Goal: Task Accomplishment & Management: Use online tool/utility

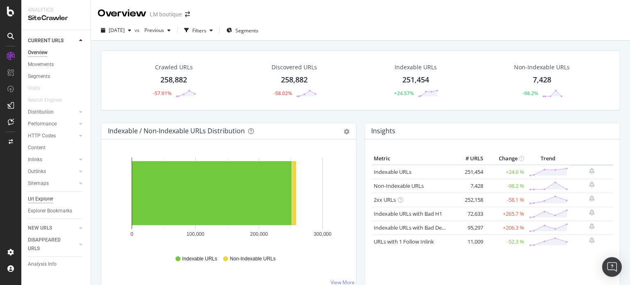
click at [43, 199] on div "Url Explorer" at bounding box center [40, 199] width 25 height 9
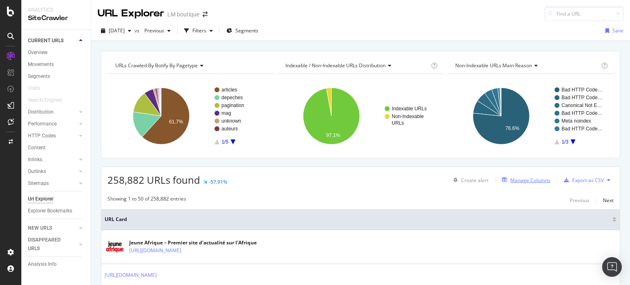
click at [535, 179] on div "Manage Columns" at bounding box center [530, 180] width 40 height 7
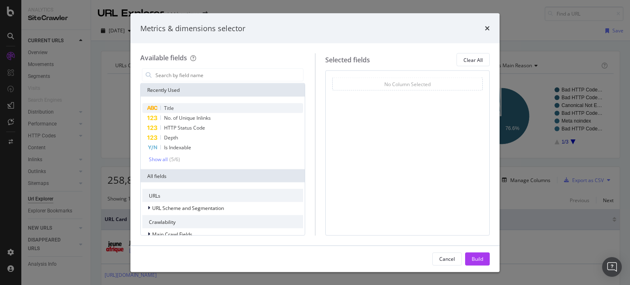
click at [182, 107] on div "Title" at bounding box center [222, 108] width 161 height 10
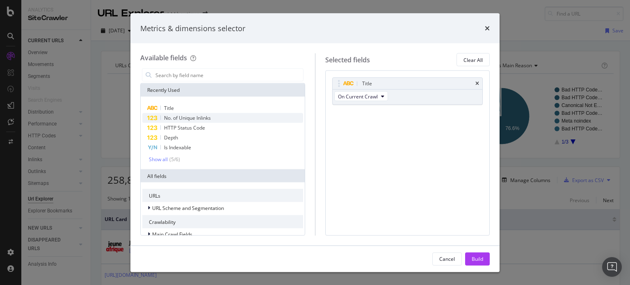
click at [190, 116] on span "No. of Unique Inlinks" at bounding box center [187, 117] width 47 height 7
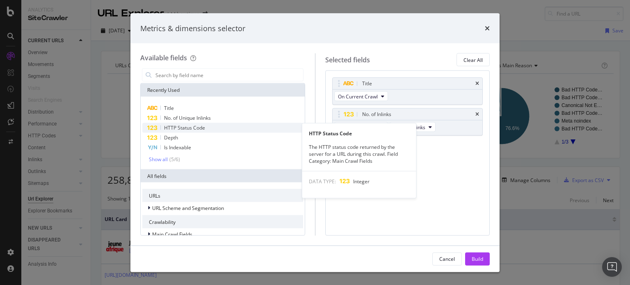
click at [190, 123] on div "HTTP Status Code" at bounding box center [222, 128] width 161 height 10
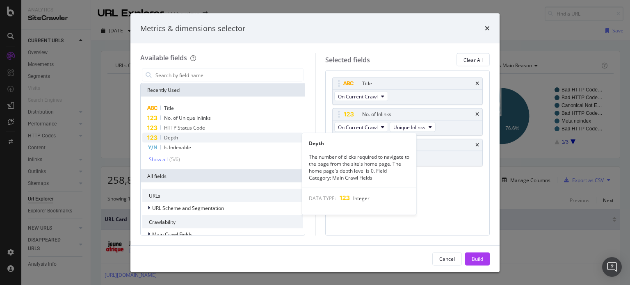
click at [165, 137] on span "Depth" at bounding box center [171, 137] width 14 height 7
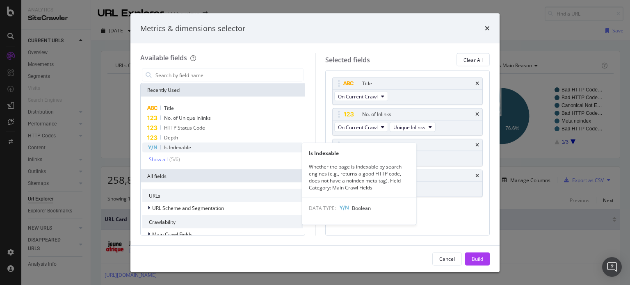
click at [177, 146] on span "Is Indexable" at bounding box center [177, 147] width 27 height 7
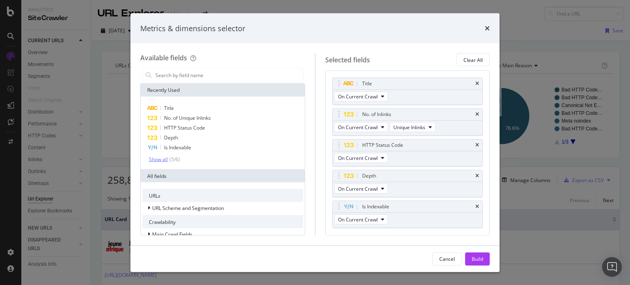
click at [159, 160] on div "Show all" at bounding box center [158, 159] width 19 height 6
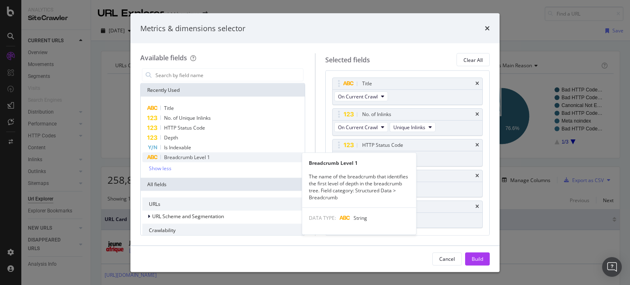
click at [190, 157] on span "Breadcrumb Level 1" at bounding box center [187, 157] width 46 height 7
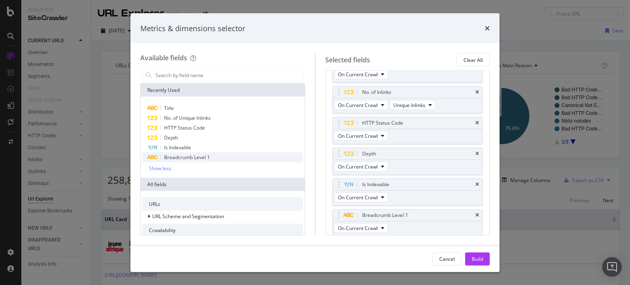
scroll to position [150, 0]
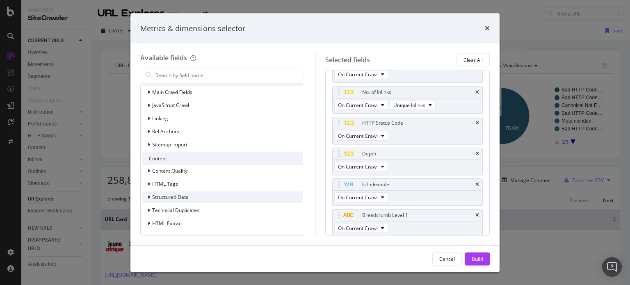
click at [178, 196] on span "Structured Data" at bounding box center [170, 197] width 36 height 7
click at [161, 207] on span "News" at bounding box center [163, 208] width 13 height 7
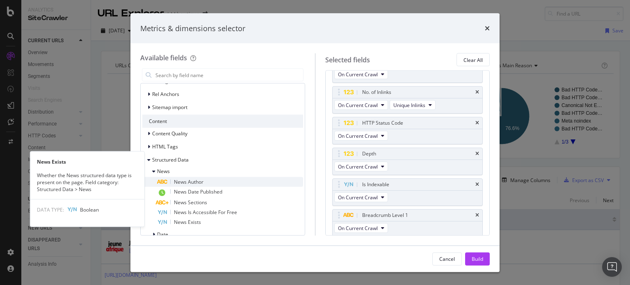
scroll to position [191, 0]
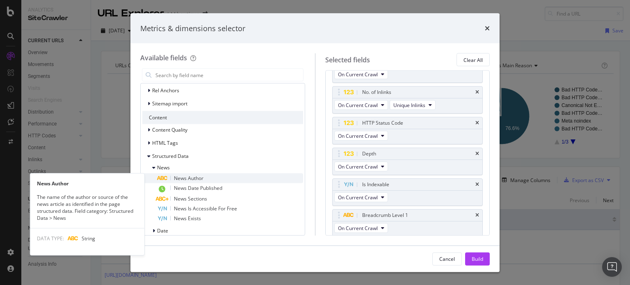
click at [187, 179] on span "News Author" at bounding box center [189, 178] width 30 height 7
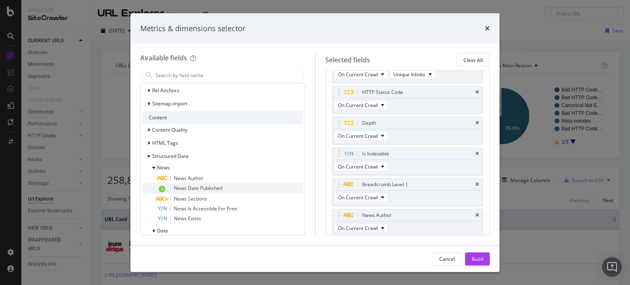
click at [187, 186] on span "News Date Published" at bounding box center [198, 187] width 48 height 7
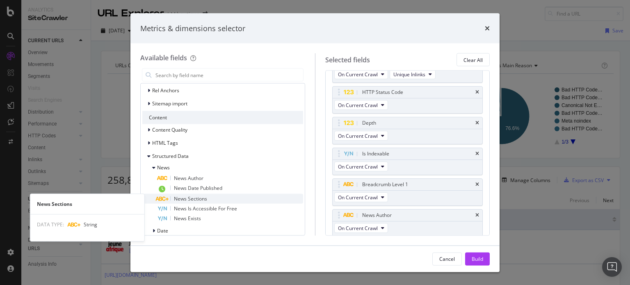
scroll to position [84, 0]
click at [188, 196] on span "News Sections" at bounding box center [190, 198] width 33 height 7
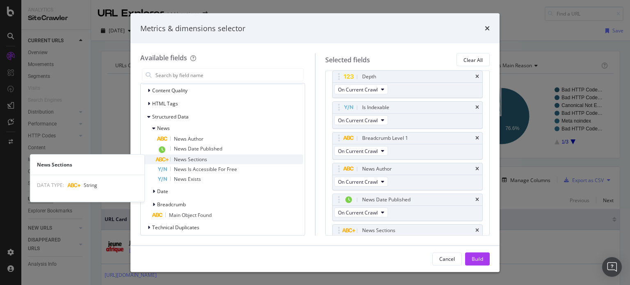
scroll to position [248, 0]
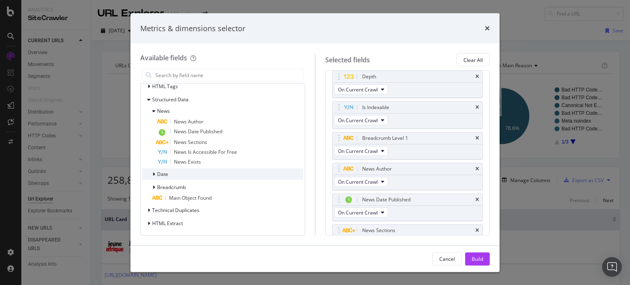
click at [164, 174] on span "Date" at bounding box center [162, 174] width 11 height 7
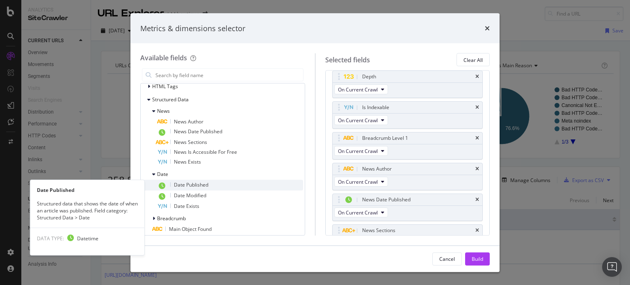
click at [193, 186] on span "Date Published" at bounding box center [191, 184] width 34 height 7
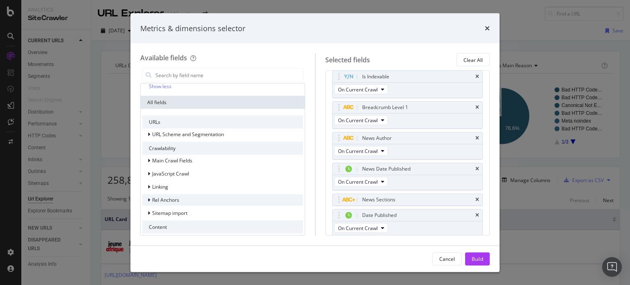
scroll to position [164, 0]
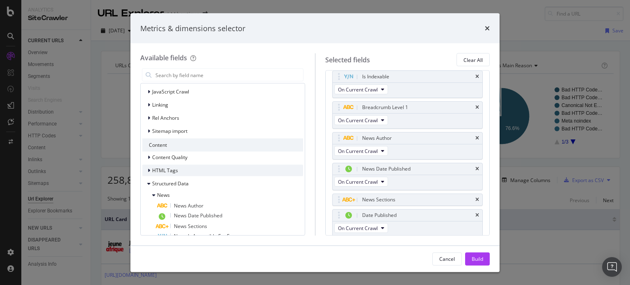
click at [174, 171] on span "HTML Tags" at bounding box center [165, 170] width 26 height 7
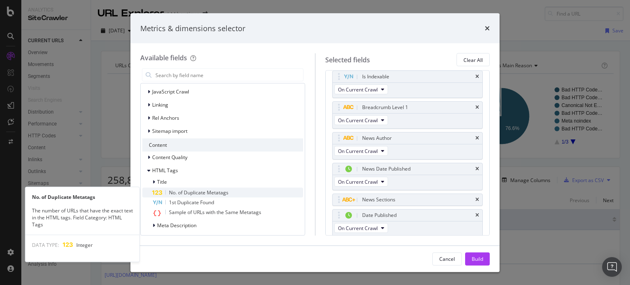
scroll to position [205, 0]
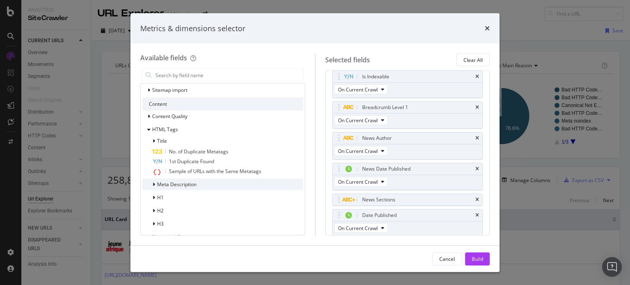
click at [175, 184] on span "Meta Description" at bounding box center [176, 184] width 39 height 7
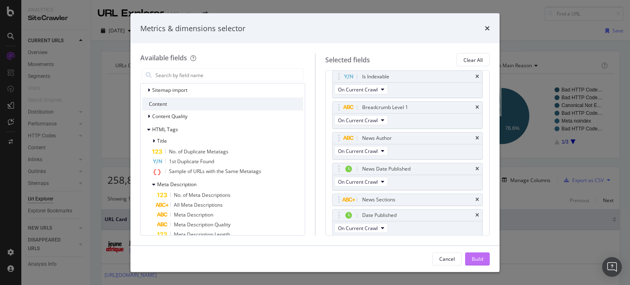
click at [479, 260] on div "Build" at bounding box center [476, 258] width 11 height 7
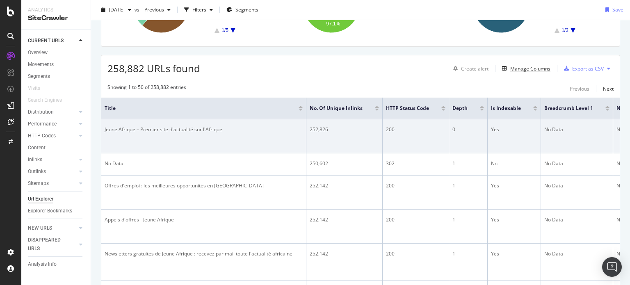
scroll to position [123, 0]
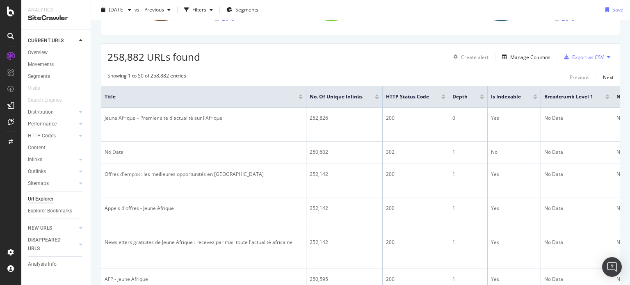
click at [508, 80] on div "Showing 1 to 50 of 258,882 entries Previous Next" at bounding box center [360, 77] width 518 height 10
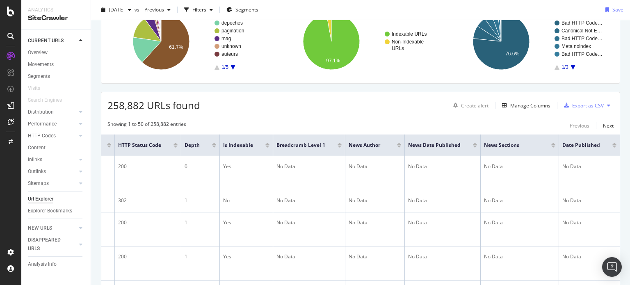
scroll to position [0, 0]
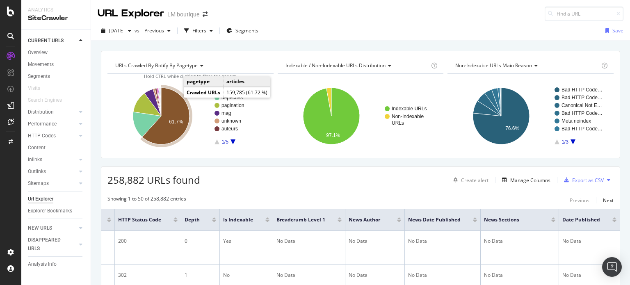
click at [173, 113] on icon "A chart." at bounding box center [165, 116] width 47 height 57
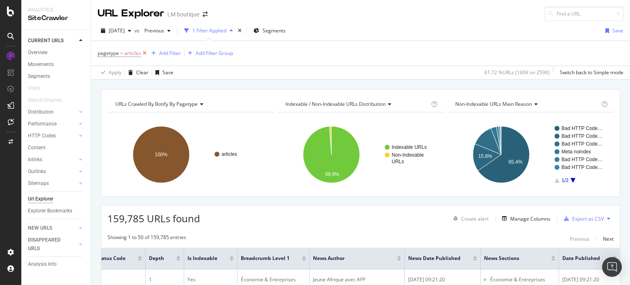
click at [142, 52] on icon at bounding box center [144, 53] width 7 height 8
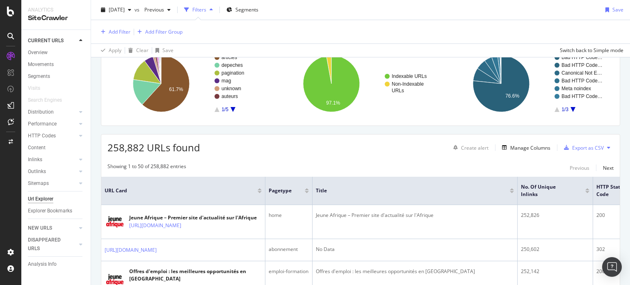
scroll to position [29, 0]
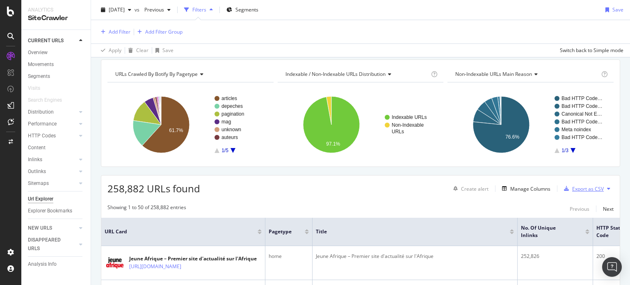
click at [577, 187] on div "Export as CSV" at bounding box center [588, 188] width 32 height 7
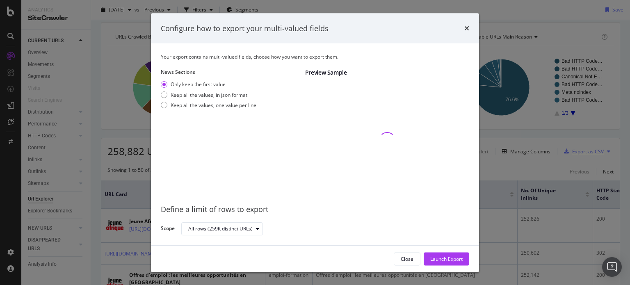
scroll to position [0, 0]
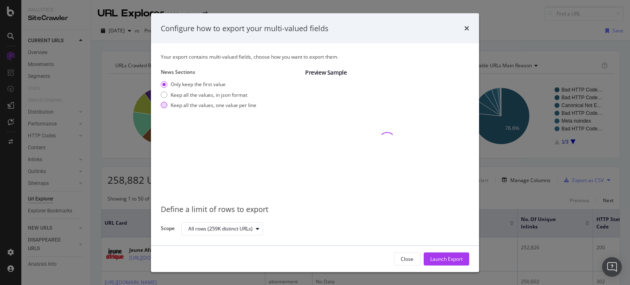
click at [163, 105] on div "modal" at bounding box center [164, 105] width 7 height 7
click at [447, 260] on div "Launch Export" at bounding box center [446, 258] width 32 height 7
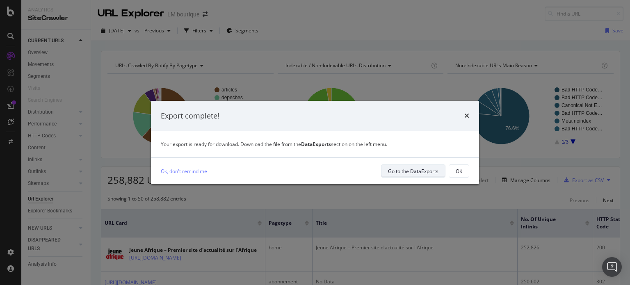
click at [416, 170] on div "Go to the DataExports" at bounding box center [413, 171] width 50 height 7
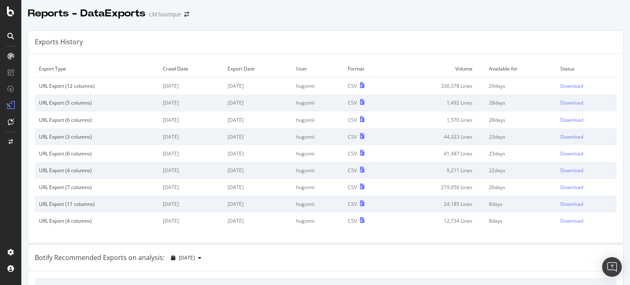
click at [483, 266] on div "Botify Recommended Exports on analysis: [DATE]" at bounding box center [325, 258] width 594 height 27
click at [560, 88] on div "Download" at bounding box center [571, 85] width 23 height 7
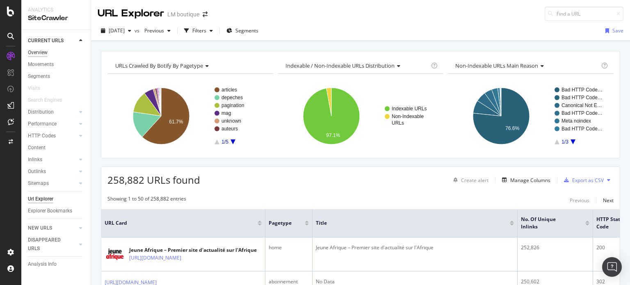
click at [44, 56] on div "Overview" at bounding box center [38, 52] width 20 height 9
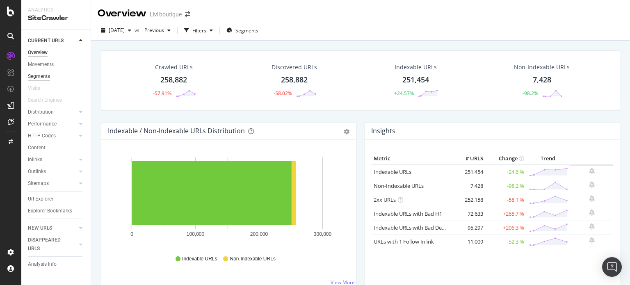
click at [38, 78] on div "Segments" at bounding box center [39, 76] width 22 height 9
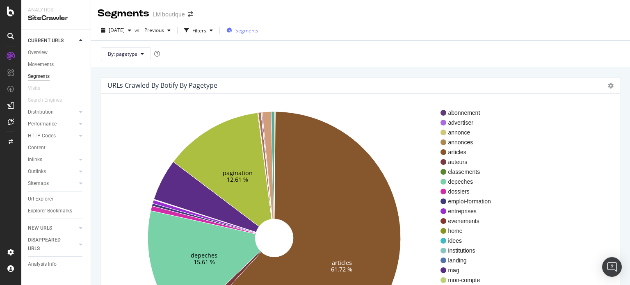
click at [258, 31] on span "Segments" at bounding box center [246, 30] width 23 height 7
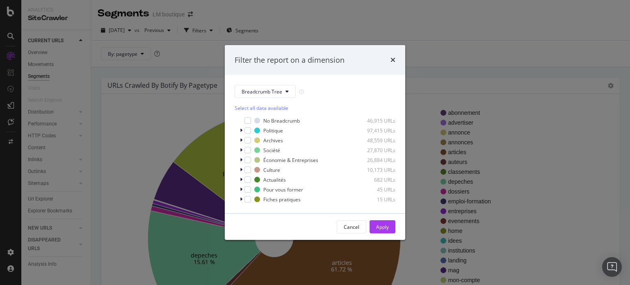
click at [42, 55] on div "Filter the report on a dimension Breadcrumb Tree Select all data available No B…" at bounding box center [315, 142] width 630 height 285
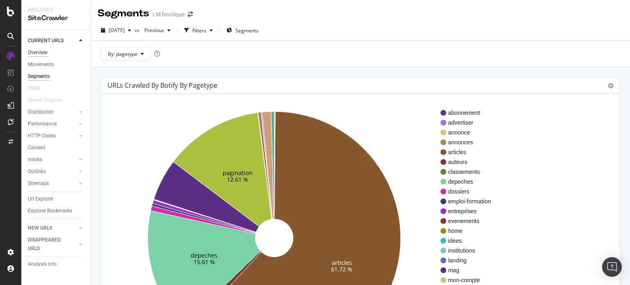
click at [41, 54] on div "Overview" at bounding box center [38, 52] width 20 height 9
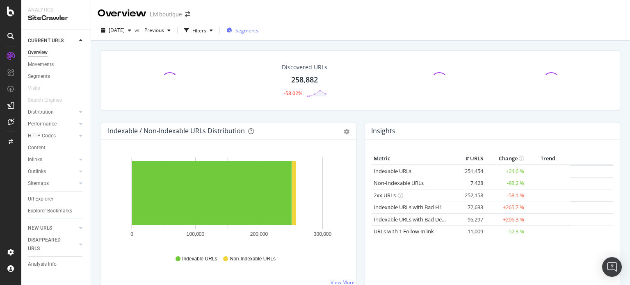
click at [258, 29] on span "Segments" at bounding box center [246, 30] width 23 height 7
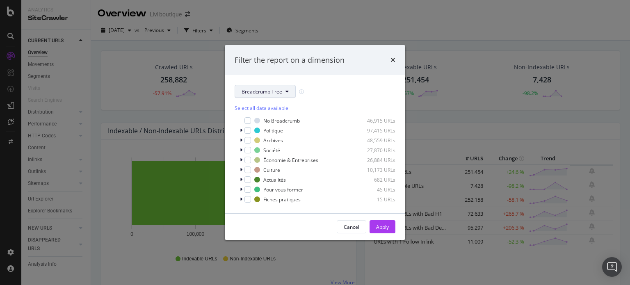
click at [274, 95] on button "Breadcrumb Tree" at bounding box center [265, 91] width 61 height 13
click at [253, 121] on span "pagetype" at bounding box center [267, 120] width 53 height 7
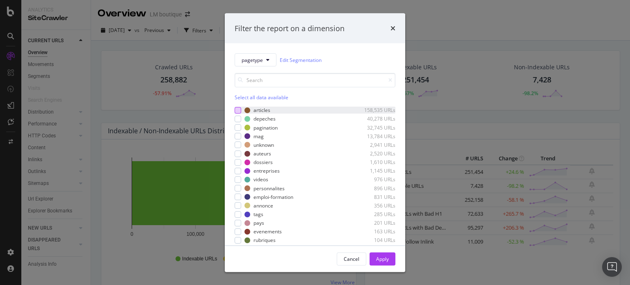
click at [238, 110] on div "modal" at bounding box center [238, 110] width 7 height 7
click at [237, 118] on div "modal" at bounding box center [238, 119] width 7 height 7
click at [237, 134] on div "modal" at bounding box center [238, 136] width 7 height 7
click at [235, 152] on div "modal" at bounding box center [238, 153] width 7 height 7
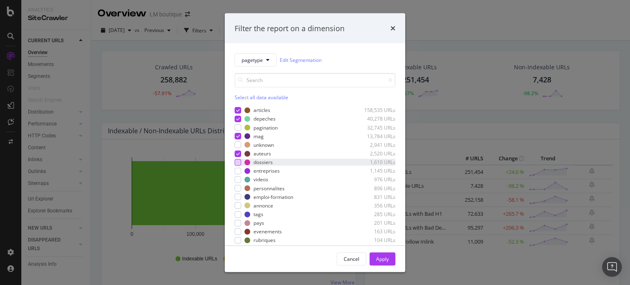
click at [238, 162] on div "modal" at bounding box center [238, 162] width 7 height 7
click at [237, 170] on div "modal" at bounding box center [238, 170] width 7 height 7
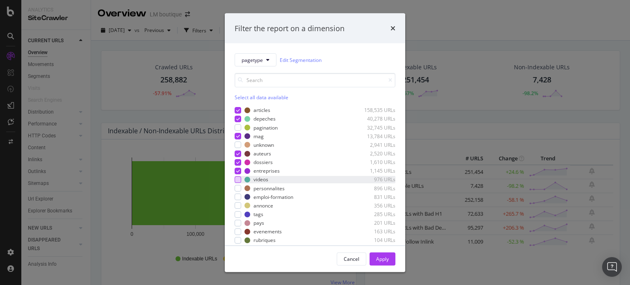
click at [237, 178] on div "modal" at bounding box center [238, 179] width 7 height 7
click at [237, 188] on div "modal" at bounding box center [238, 188] width 7 height 7
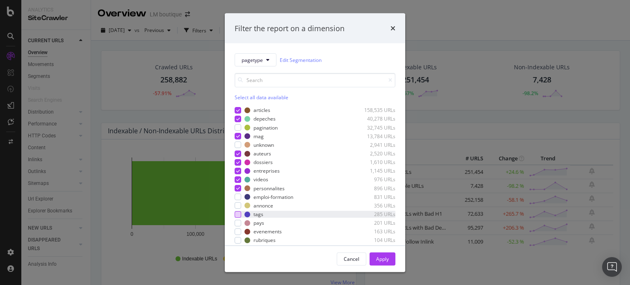
click at [236, 214] on div "modal" at bounding box center [238, 214] width 7 height 7
click at [237, 224] on div "modal" at bounding box center [238, 222] width 7 height 7
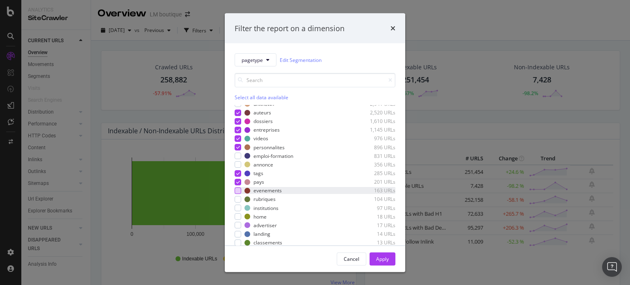
click at [237, 191] on div "modal" at bounding box center [238, 190] width 7 height 7
click at [237, 198] on div "modal" at bounding box center [238, 199] width 7 height 7
click at [239, 208] on div "modal" at bounding box center [238, 208] width 7 height 7
click at [237, 216] on div "modal" at bounding box center [238, 216] width 7 height 7
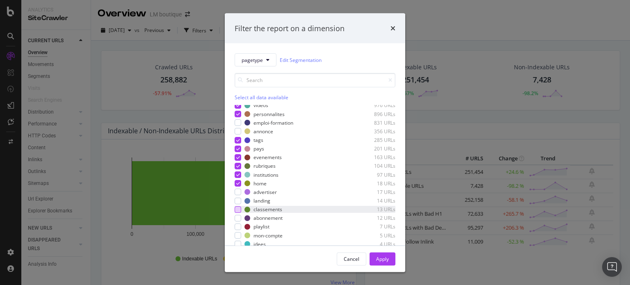
click at [237, 209] on div "modal" at bounding box center [238, 209] width 7 height 7
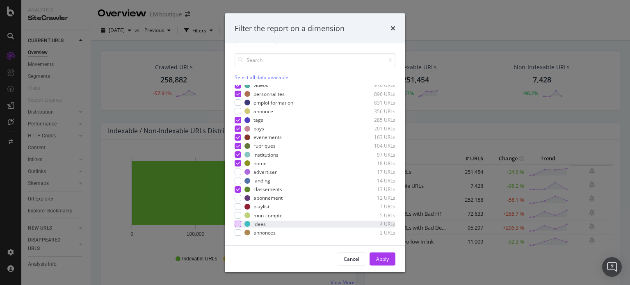
click at [240, 223] on div "modal" at bounding box center [238, 224] width 7 height 7
click at [392, 260] on button "Apply" at bounding box center [382, 258] width 26 height 13
